Goal: Transaction & Acquisition: Download file/media

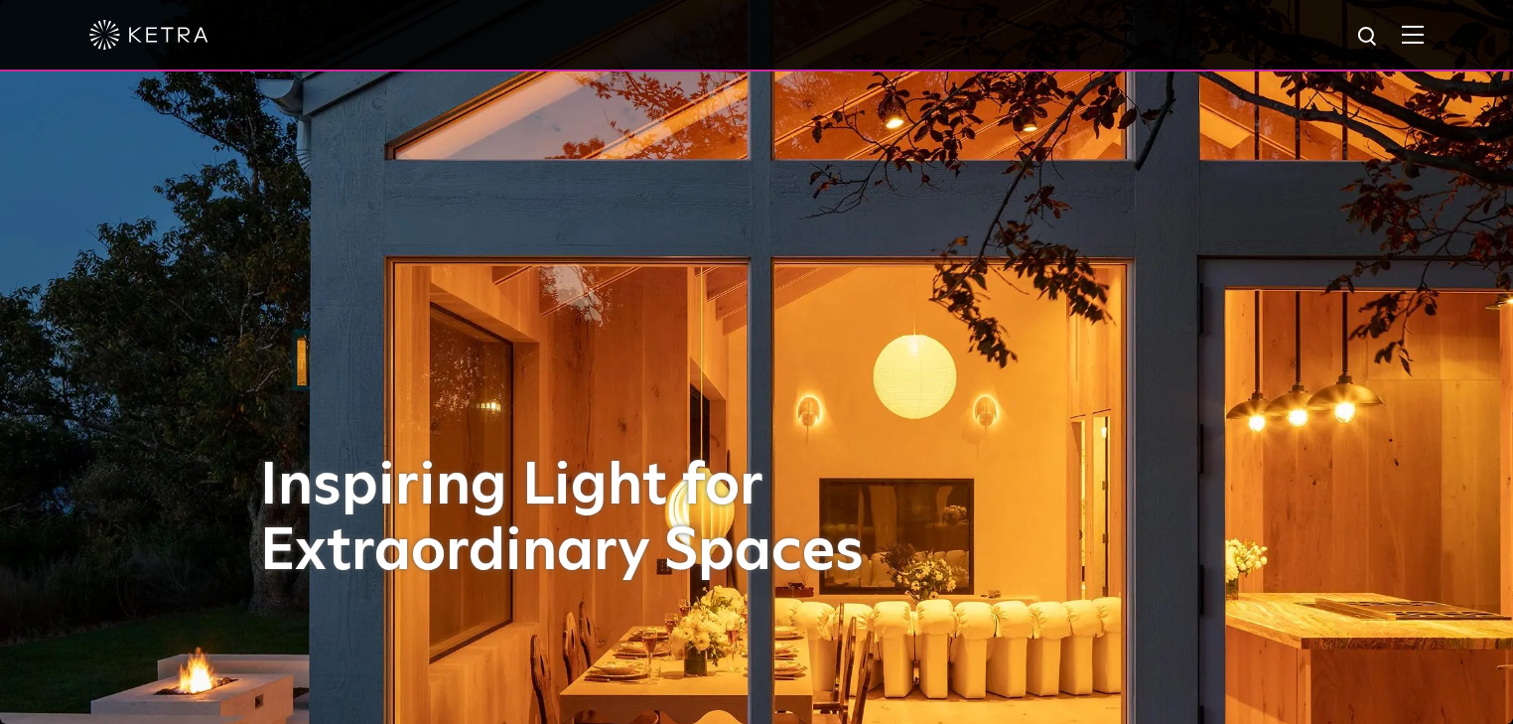
click at [1418, 46] on div at bounding box center [756, 34] width 1334 height 69
click at [1423, 43] on img at bounding box center [1412, 34] width 22 height 19
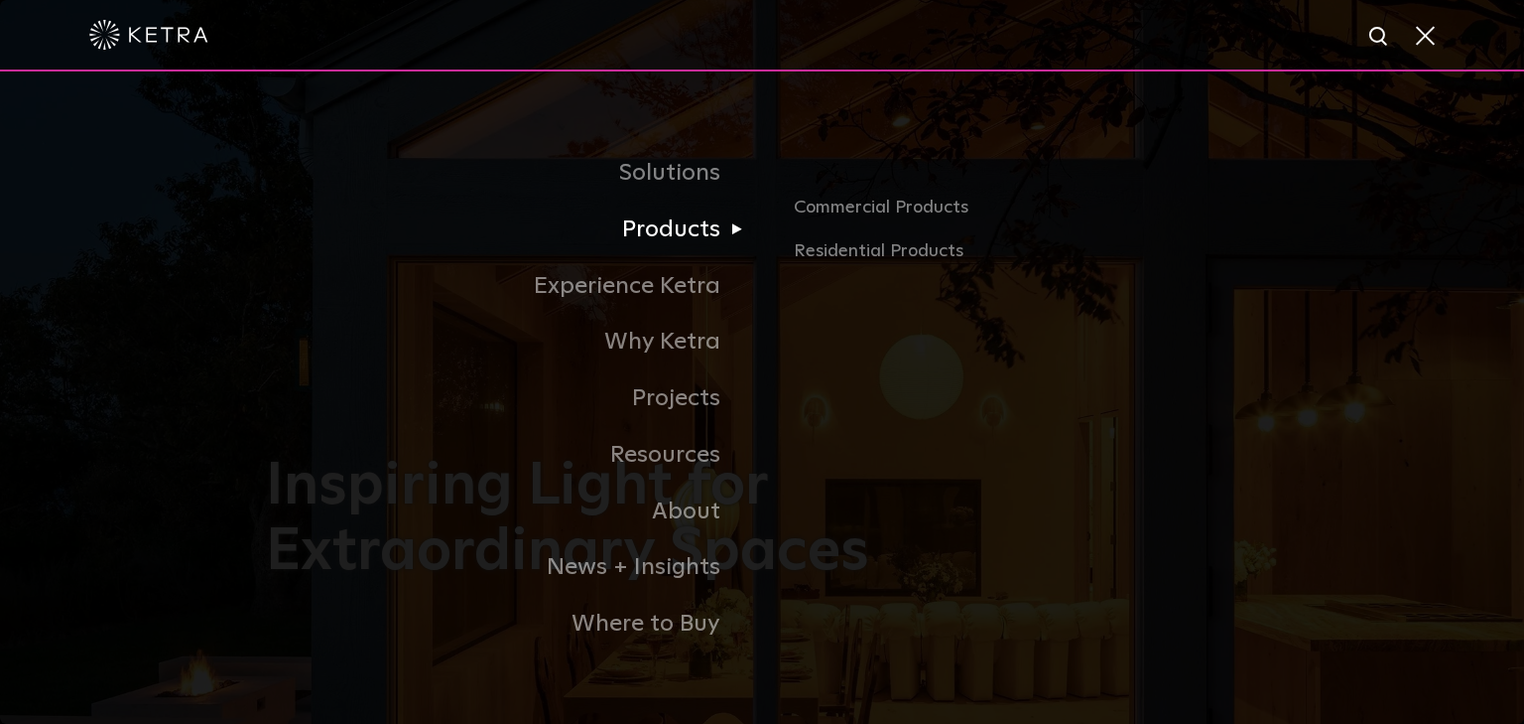
click at [683, 233] on link "Products" at bounding box center [514, 229] width 496 height 57
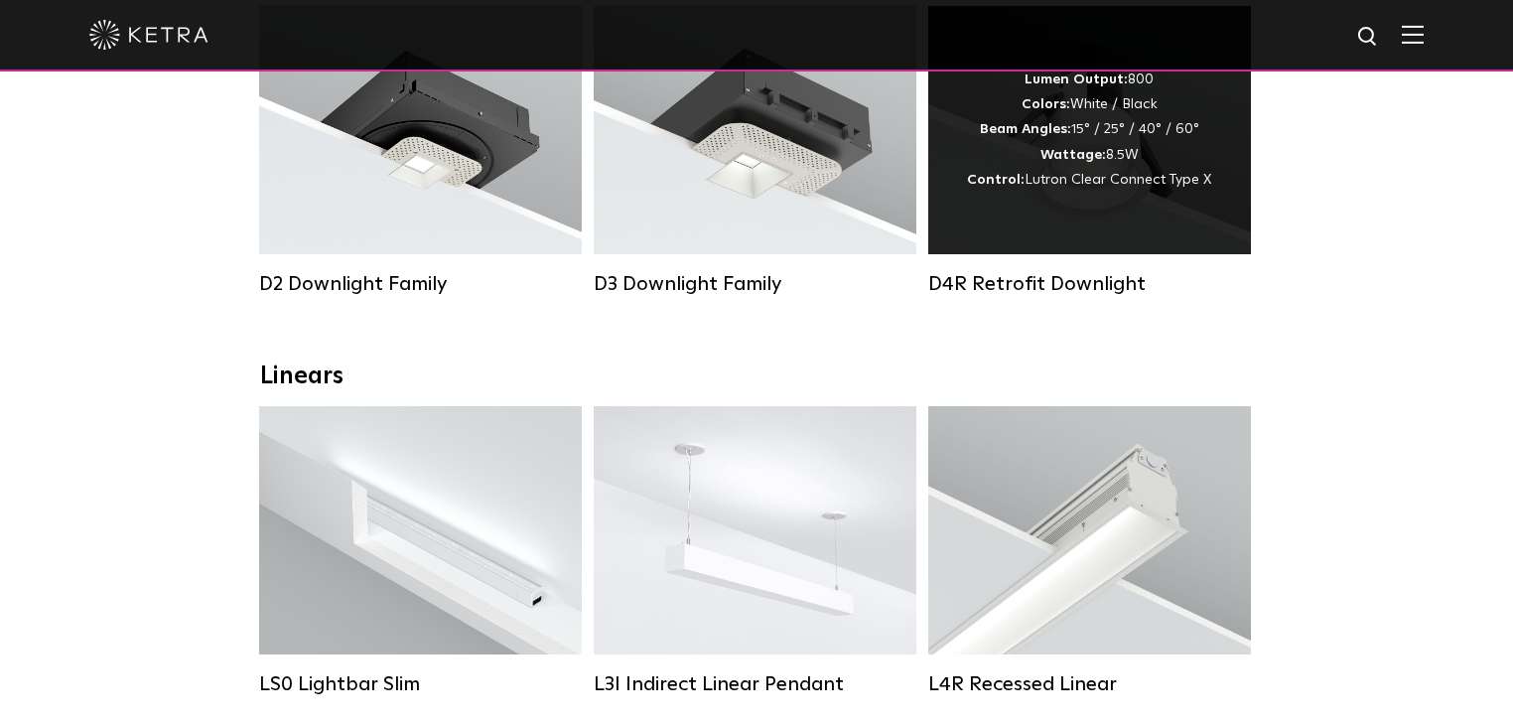
scroll to position [397, 0]
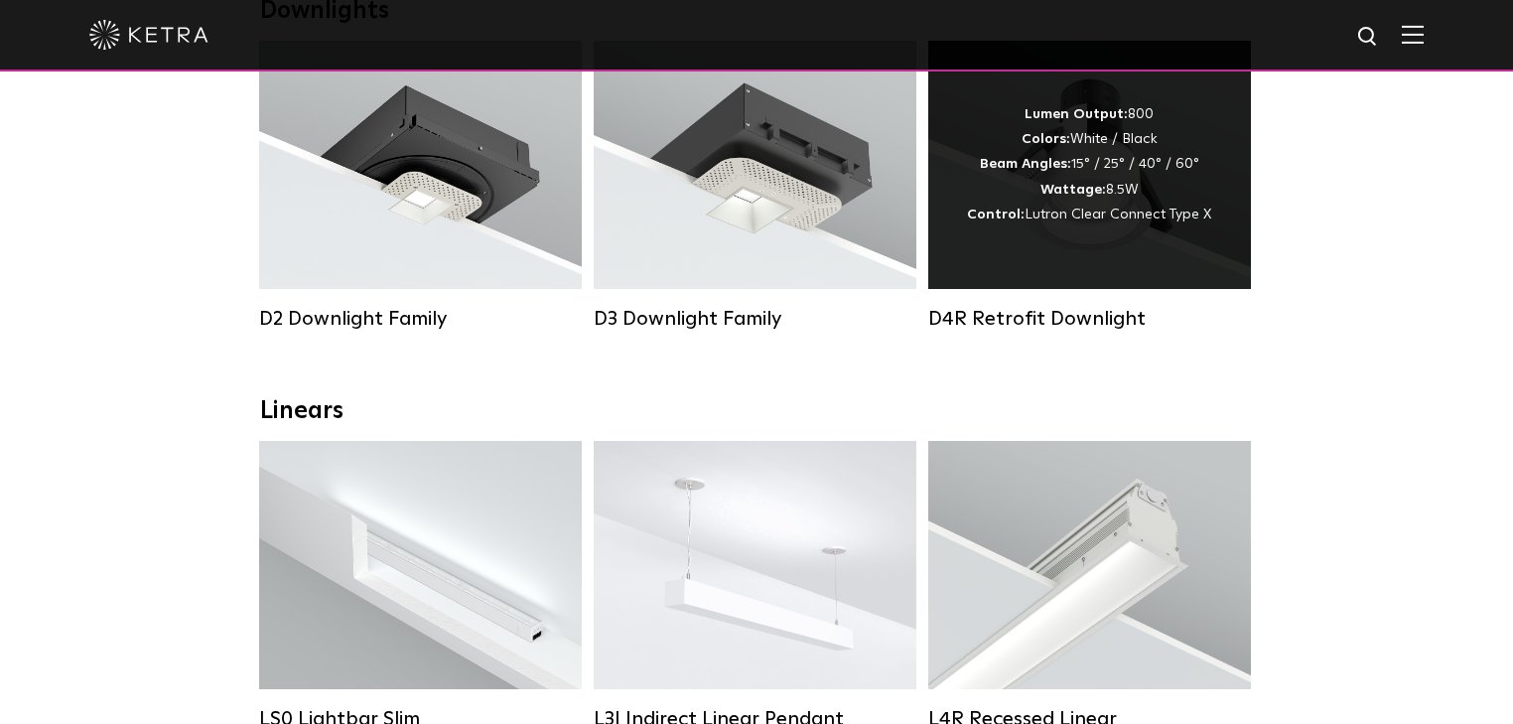
click at [1080, 223] on div "Lumen Output: 800 Colors: White / Black Beam Angles: 15° / 25° / 40° / 60° Watt…" at bounding box center [1089, 164] width 244 height 125
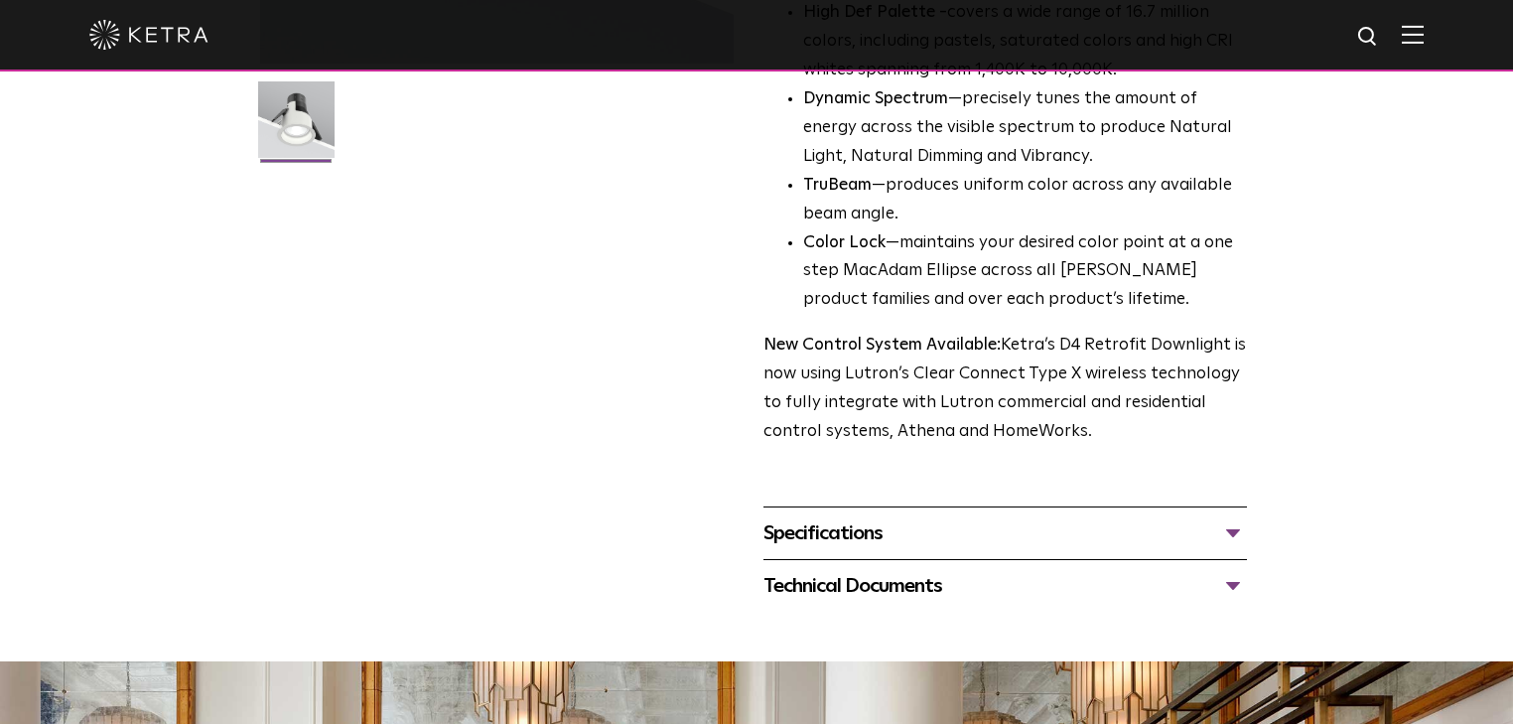
scroll to position [556, 0]
click at [855, 532] on div "Specifications" at bounding box center [1004, 532] width 483 height 32
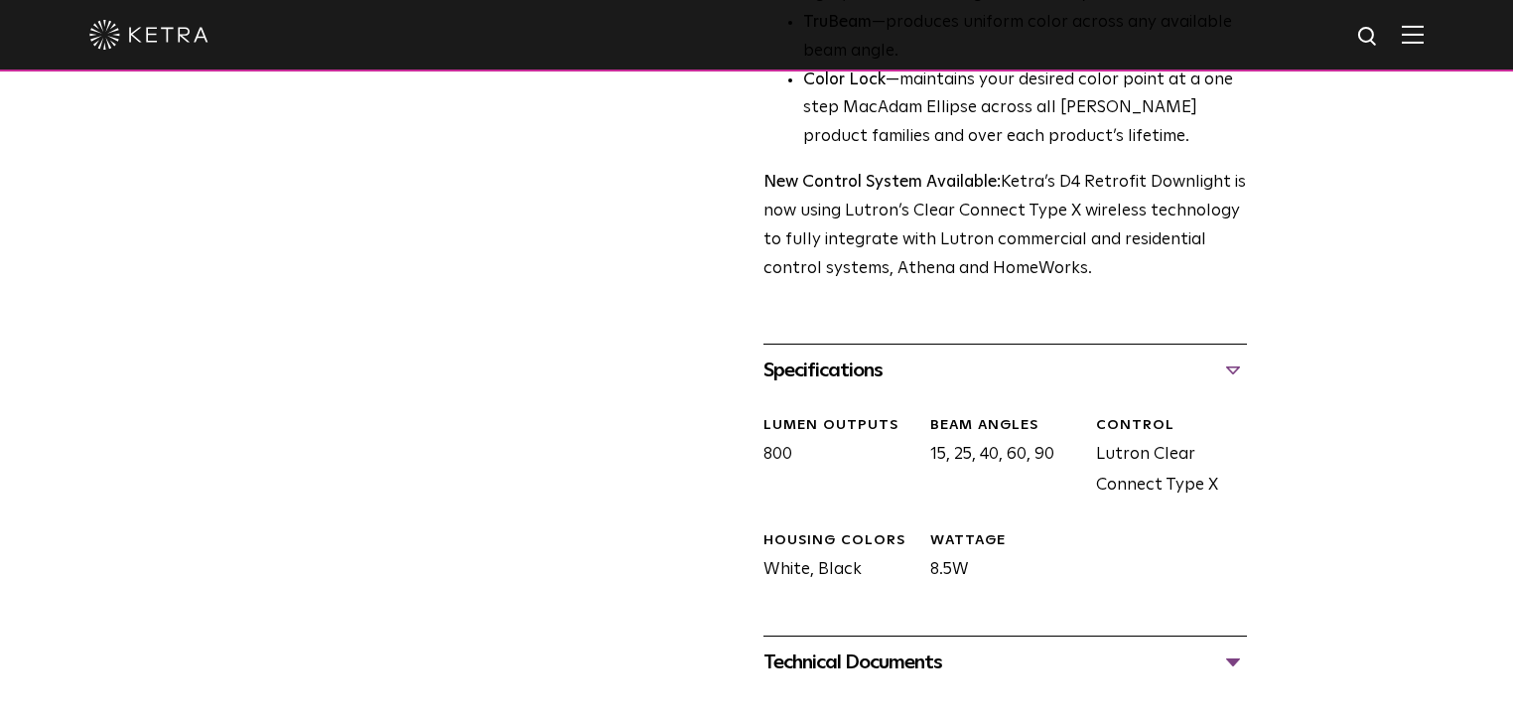
scroll to position [873, 0]
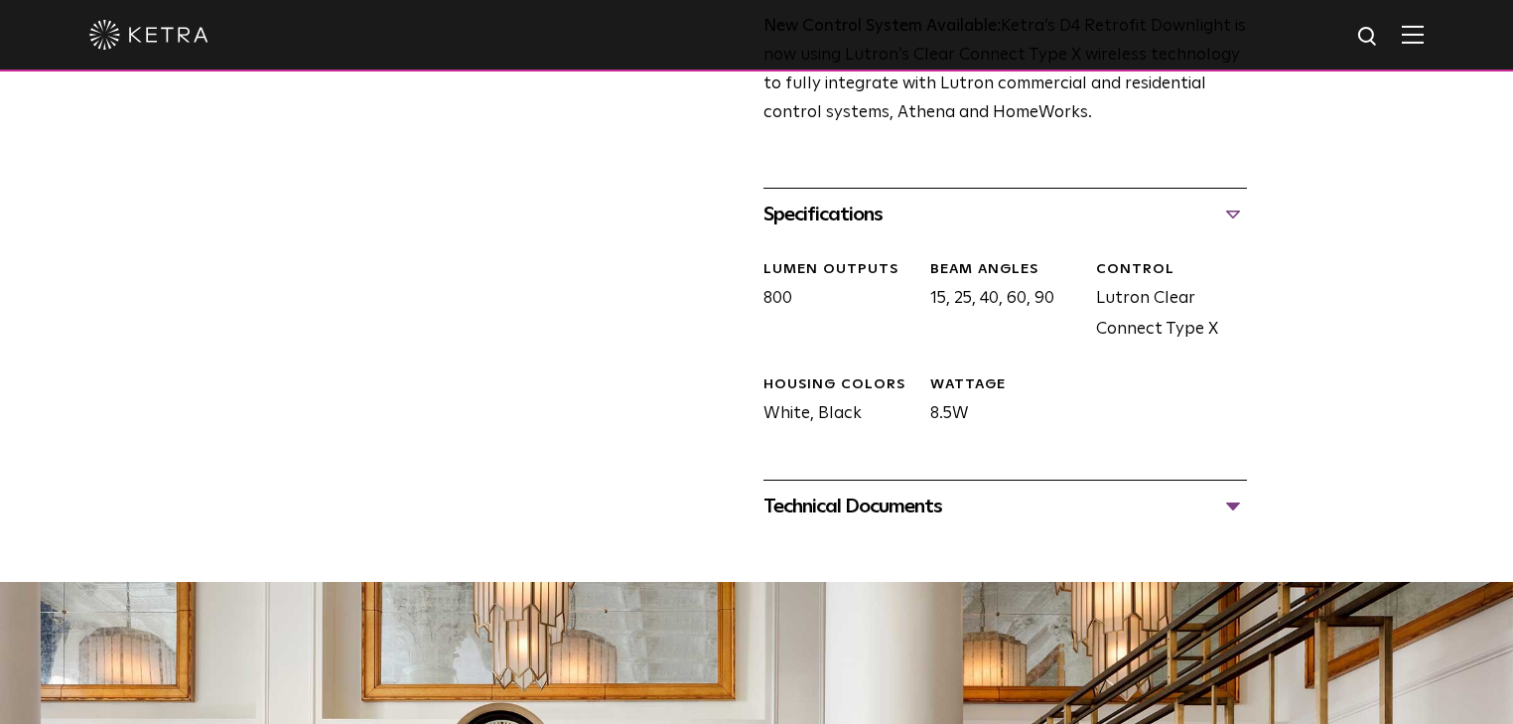
click at [922, 521] on div "Technical Documents D4R Specification Sheet D4R Installation Guide D4R Retrofit…" at bounding box center [1004, 505] width 483 height 53
click at [933, 502] on div "Technical Documents" at bounding box center [1004, 506] width 483 height 32
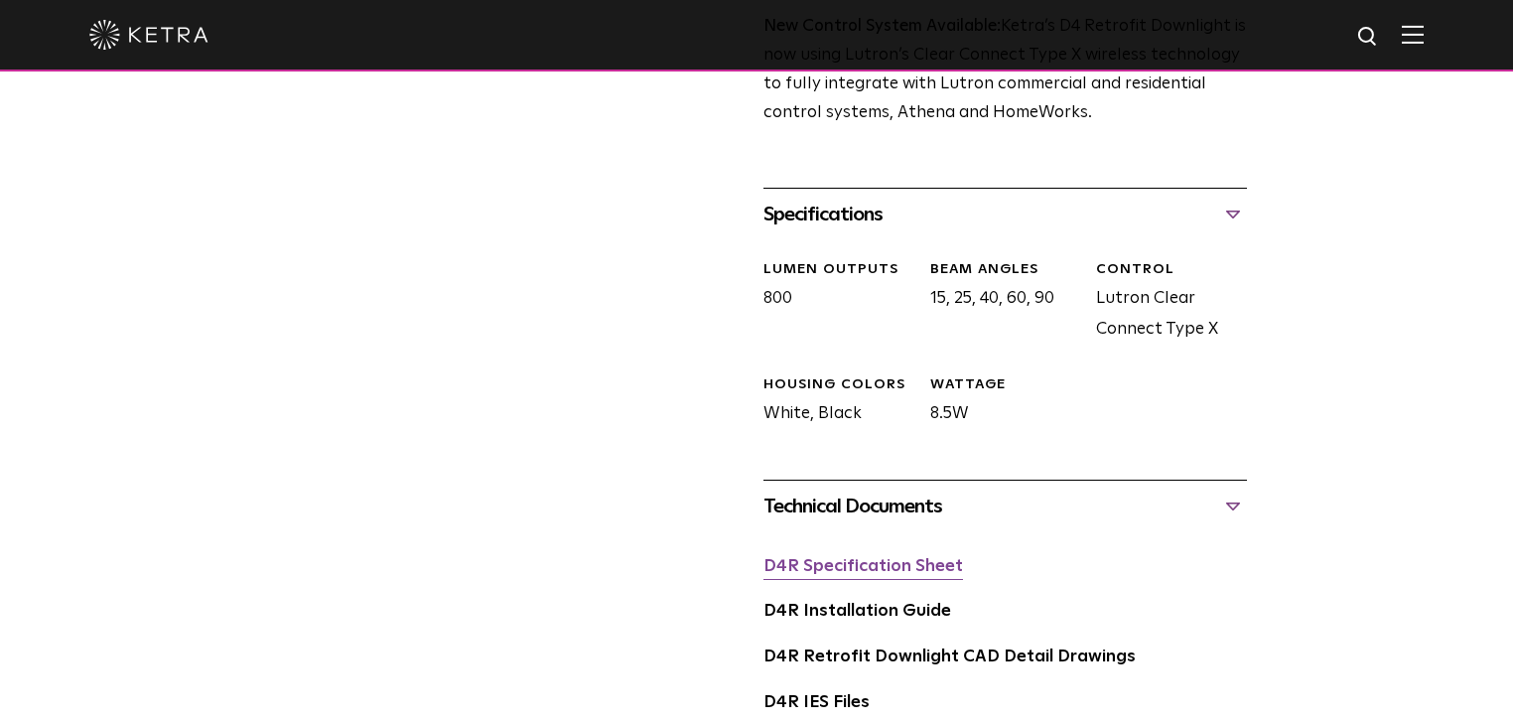
click at [893, 560] on link "D4R Specification Sheet" at bounding box center [862, 566] width 199 height 17
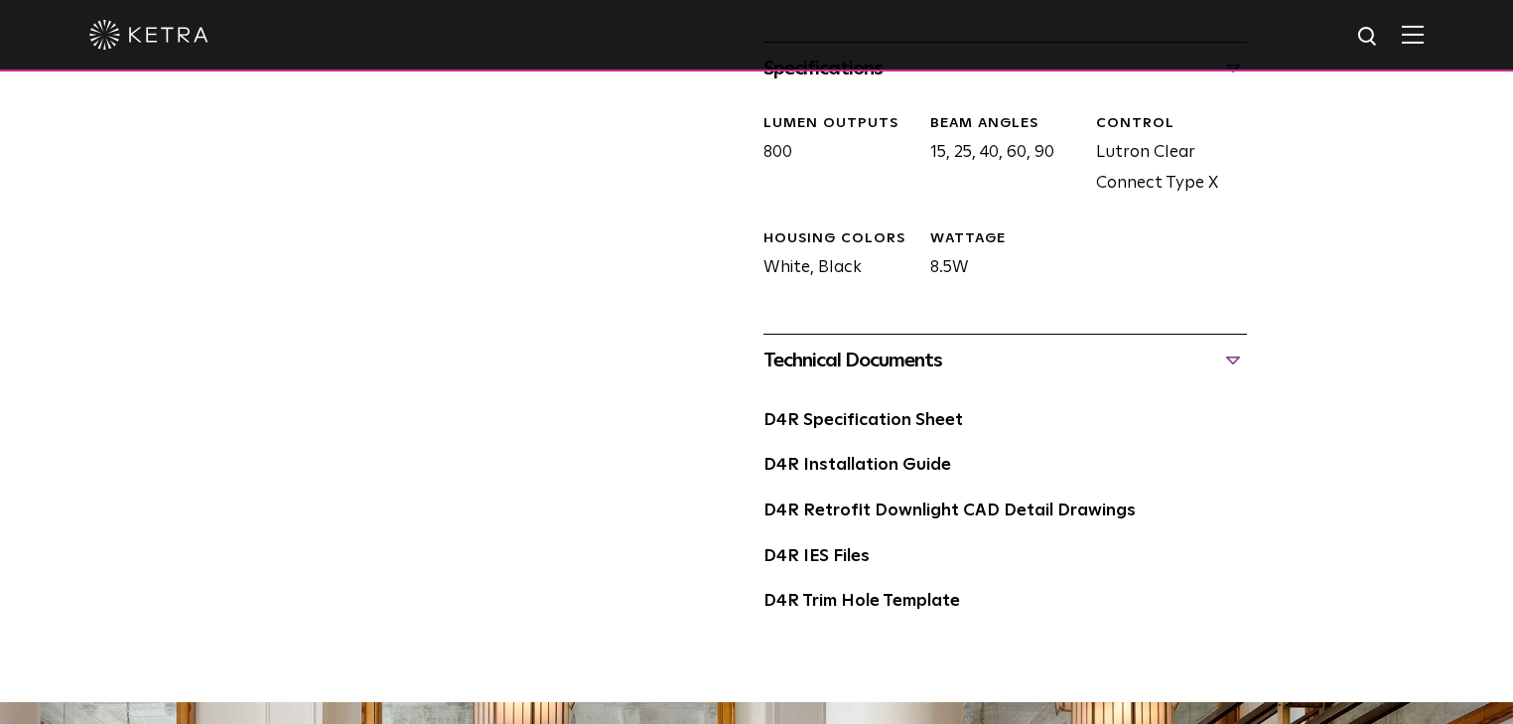
scroll to position [1032, 0]
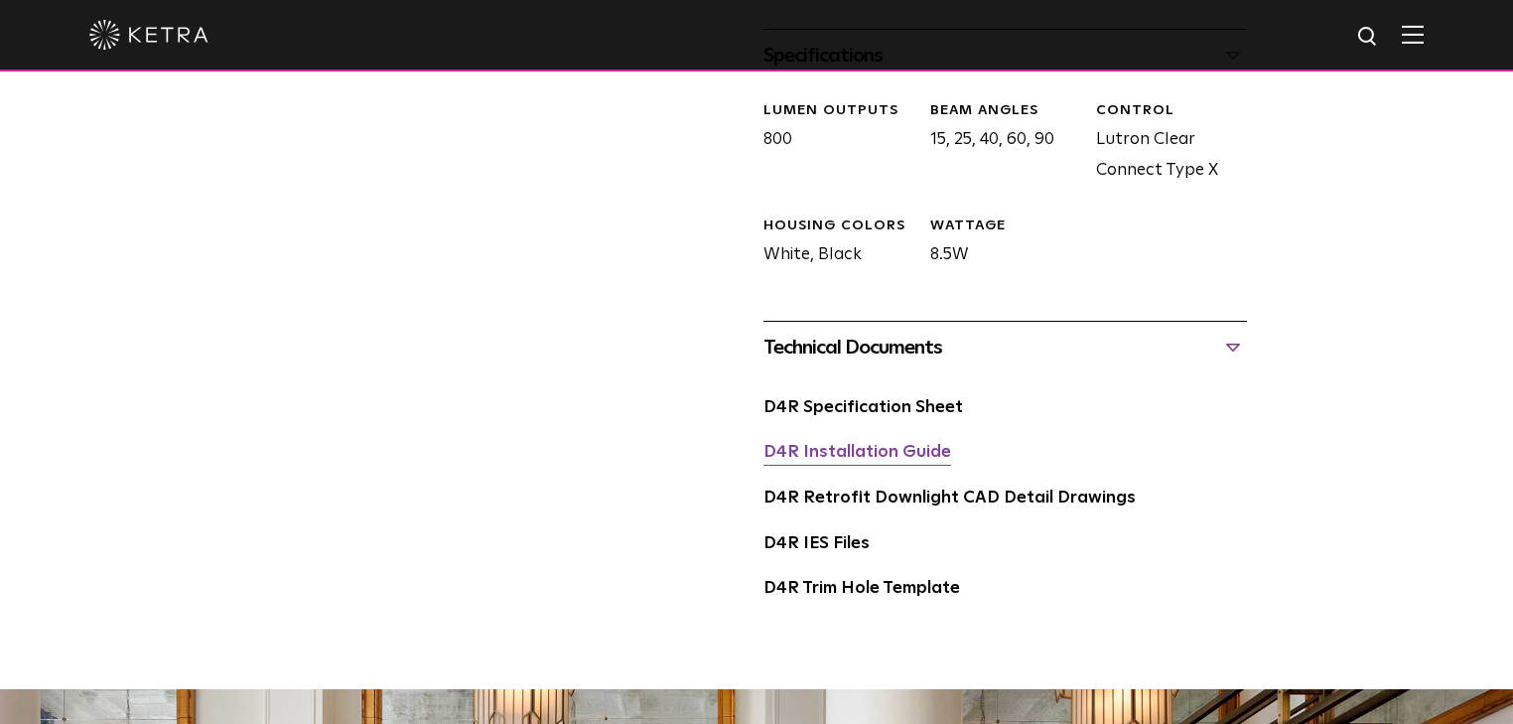
click at [889, 450] on link "D4R Installation Guide" at bounding box center [857, 452] width 188 height 17
